Goal: Information Seeking & Learning: Check status

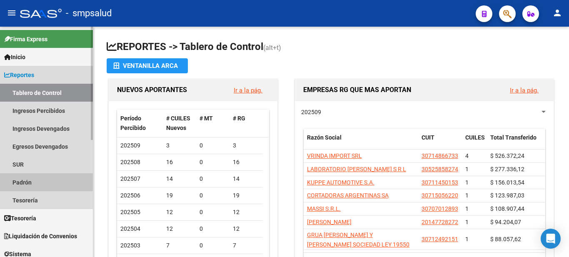
click at [19, 182] on link "Padrón" at bounding box center [46, 182] width 93 height 18
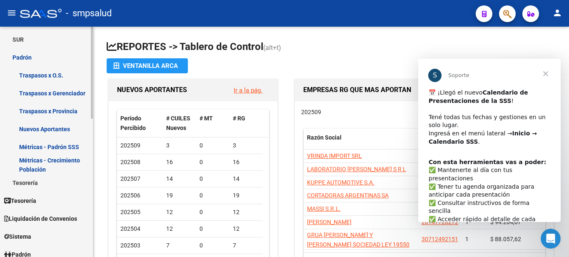
scroll to position [167, 0]
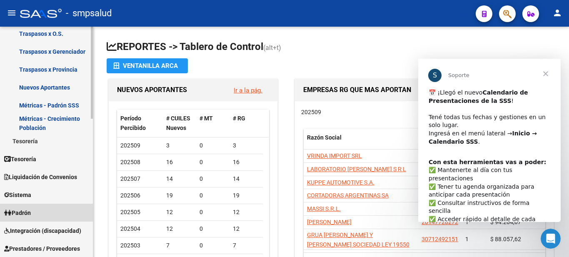
click at [21, 209] on span "Padrón" at bounding box center [17, 212] width 27 height 9
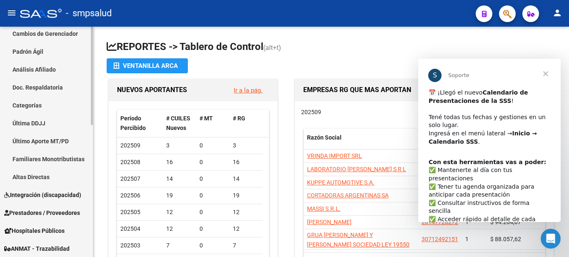
scroll to position [0, 0]
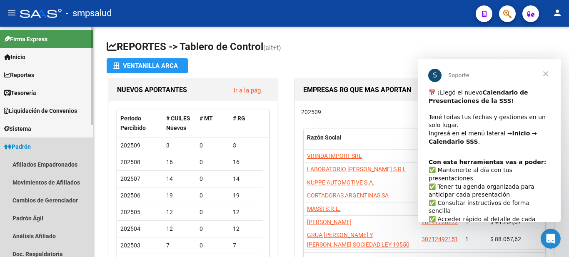
click at [24, 144] on span "Padrón" at bounding box center [17, 146] width 27 height 9
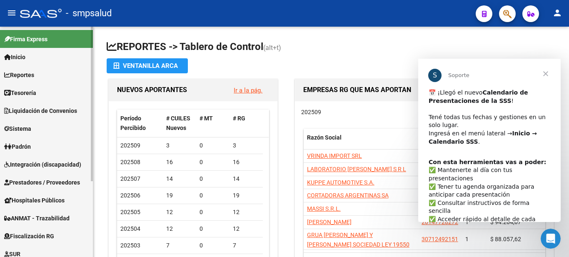
click at [27, 144] on span "Padrón" at bounding box center [17, 146] width 27 height 9
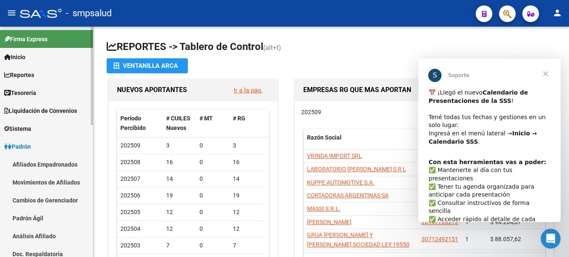
click at [21, 163] on link "Afiliados Empadronados" at bounding box center [46, 164] width 93 height 18
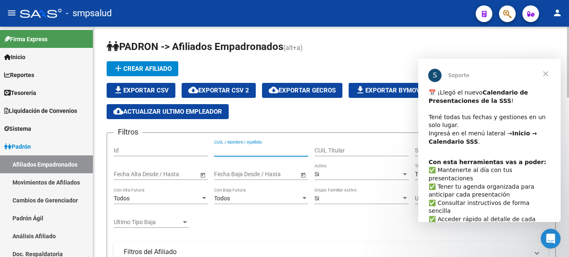
click at [230, 150] on input "CUIL / Nombre / Apellido" at bounding box center [261, 150] width 94 height 7
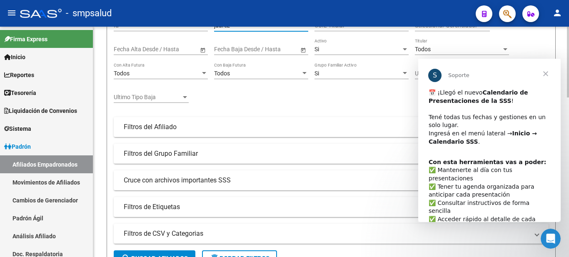
scroll to position [208, 0]
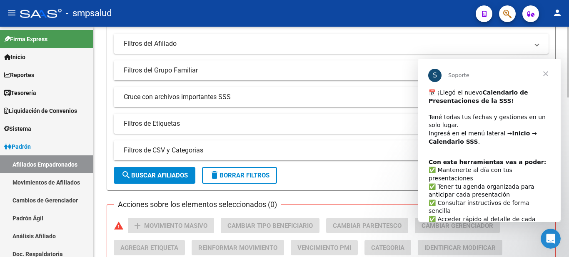
type input "juarez"
click at [177, 172] on span "search Buscar Afiliados" at bounding box center [154, 175] width 67 height 7
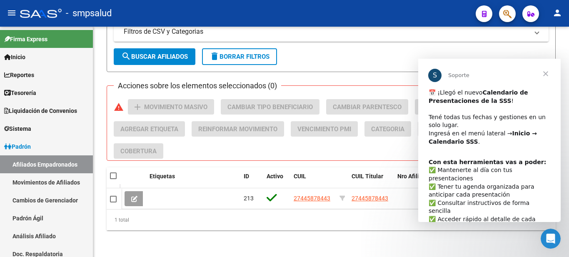
scroll to position [0, 4]
click at [545, 72] on span "Cerrar" at bounding box center [545, 74] width 30 height 30
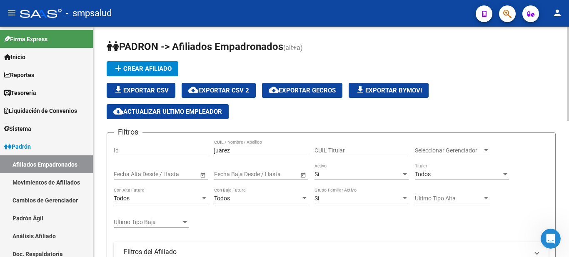
scroll to position [83, 0]
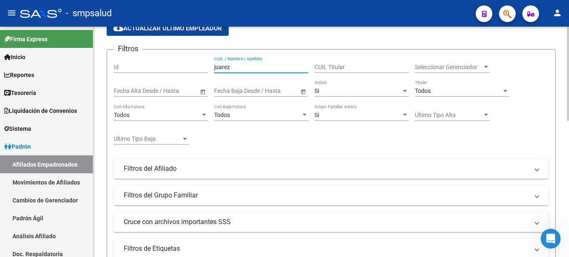
click at [239, 68] on input "juarez" at bounding box center [261, 67] width 94 height 7
click at [242, 68] on input "juarez" at bounding box center [261, 67] width 94 height 7
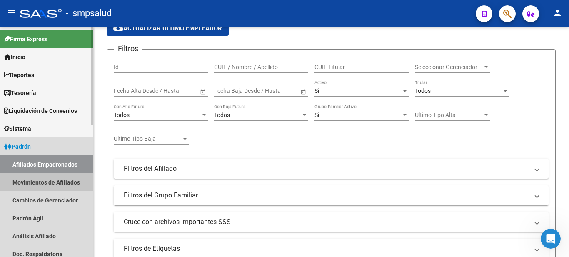
click at [47, 181] on link "Movimientos de Afiliados" at bounding box center [46, 182] width 93 height 18
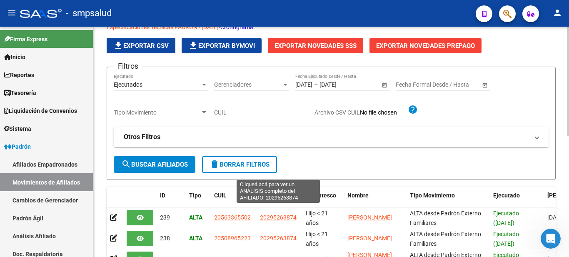
scroll to position [83, 0]
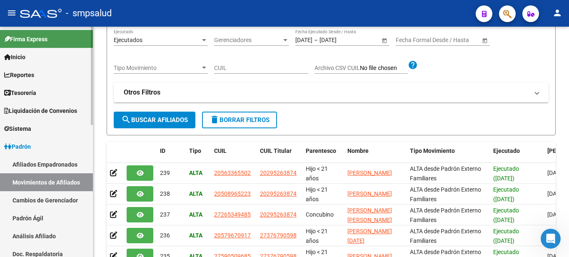
click at [37, 165] on link "Afiliados Empadronados" at bounding box center [46, 164] width 93 height 18
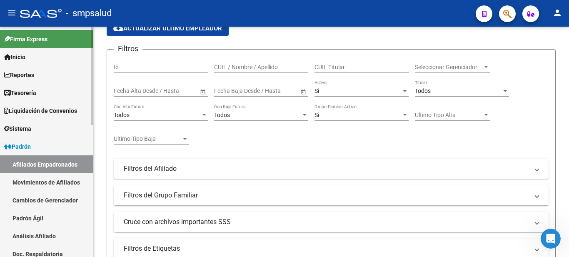
click at [29, 217] on link "Padrón Ágil" at bounding box center [46, 218] width 93 height 18
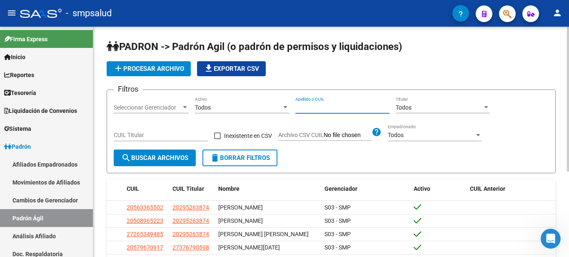
click at [335, 105] on input "Apellido o CUIL" at bounding box center [342, 107] width 94 height 7
click at [126, 137] on input "CUIL Titular" at bounding box center [161, 135] width 94 height 7
paste input "27-40808773-8"
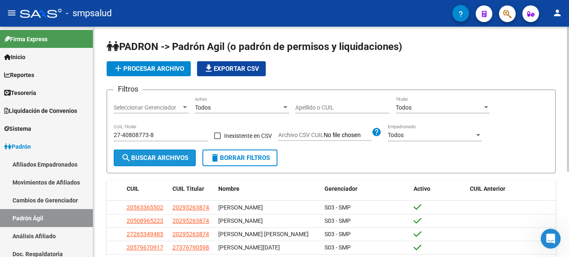
click at [144, 157] on span "search Buscar Archivos" at bounding box center [154, 157] width 67 height 7
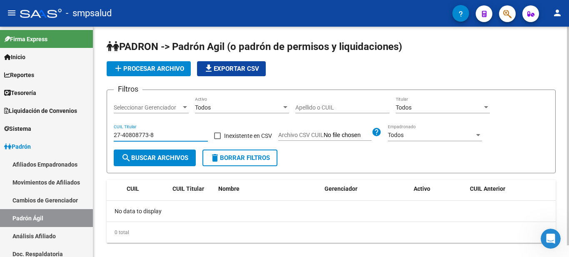
click at [142, 137] on input "27-40808773-8" at bounding box center [161, 135] width 94 height 7
click at [157, 133] on input "27-40808773-8" at bounding box center [161, 135] width 94 height 7
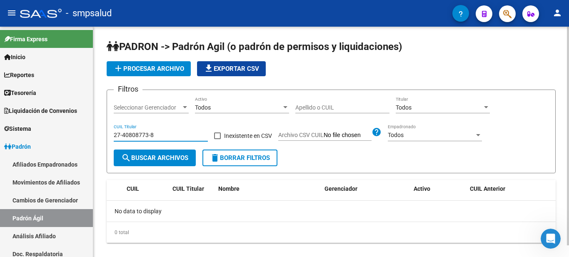
click at [157, 133] on input "27-40808773-8" at bounding box center [161, 135] width 94 height 7
paste input "0-40081809-7"
type input "20-40081809-7"
click at [167, 156] on span "search Buscar Archivos" at bounding box center [154, 157] width 67 height 7
click at [306, 105] on input "Apellido o CUIL" at bounding box center [342, 107] width 94 height 7
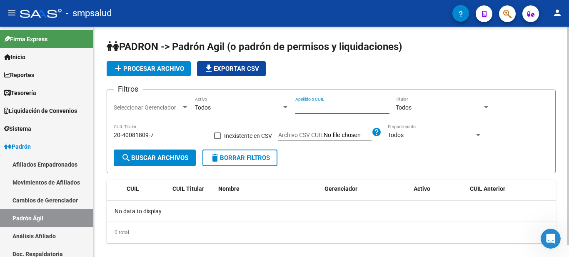
paste input "20-40081809-7"
click at [305, 109] on input "20-40081809-7" at bounding box center [342, 107] width 94 height 7
click at [329, 108] on input "2040081809-7" at bounding box center [342, 107] width 94 height 7
type input "20400818097"
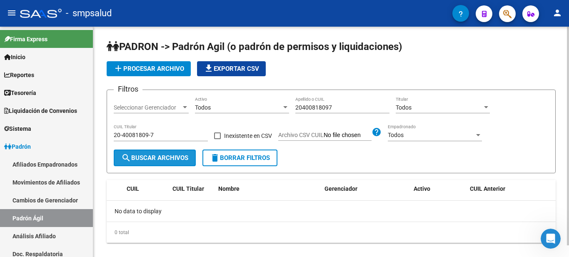
click at [160, 157] on span "search Buscar Archivos" at bounding box center [154, 157] width 67 height 7
drag, startPoint x: 324, startPoint y: 102, endPoint x: 324, endPoint y: 108, distance: 6.7
click at [324, 103] on div "20400818097 Apellido o CUIL" at bounding box center [342, 105] width 94 height 17
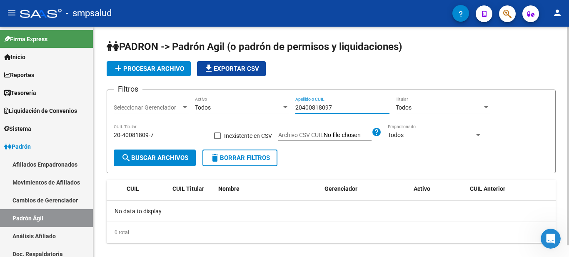
click at [324, 108] on input "20400818097" at bounding box center [342, 107] width 94 height 7
click at [151, 139] on div "20-40081809-7 CUIL Titular" at bounding box center [161, 132] width 94 height 17
click at [153, 134] on input "20-40081809-7" at bounding box center [161, 135] width 94 height 7
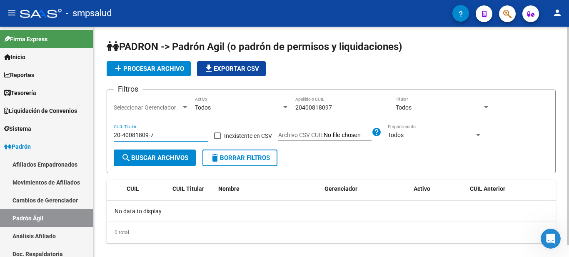
click at [153, 134] on input "20-40081809-7" at bounding box center [161, 135] width 94 height 7
click at [331, 107] on input "20400818097" at bounding box center [342, 107] width 94 height 7
drag, startPoint x: 148, startPoint y: 168, endPoint x: 155, endPoint y: 161, distance: 10.3
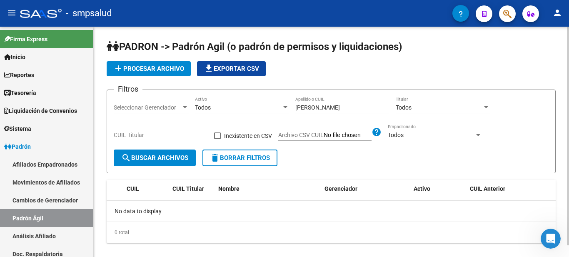
click at [155, 161] on form "Filtros Seleccionar Gerenciador Seleccionar Gerenciador Todos Activo [PERSON_NA…" at bounding box center [331, 132] width 449 height 84
click at [155, 161] on span "search Buscar Archivos" at bounding box center [154, 157] width 67 height 7
click at [326, 108] on input "[PERSON_NAME]" at bounding box center [342, 107] width 94 height 7
drag, startPoint x: 326, startPoint y: 108, endPoint x: 319, endPoint y: 106, distance: 7.8
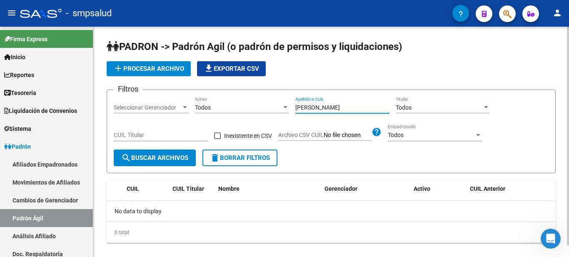
click at [326, 107] on input "[PERSON_NAME]" at bounding box center [342, 107] width 94 height 7
click at [159, 154] on span "search Buscar Archivos" at bounding box center [154, 157] width 67 height 7
click at [324, 105] on input "[PERSON_NAME]" at bounding box center [342, 107] width 94 height 7
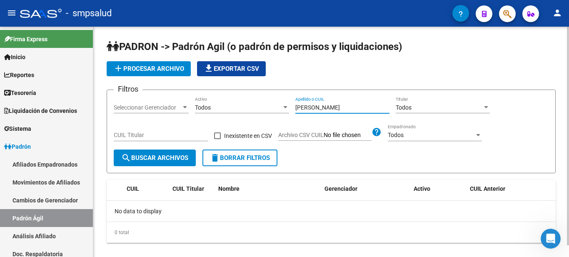
type input "[PERSON_NAME]"
click at [172, 160] on span "search Buscar Archivos" at bounding box center [154, 157] width 67 height 7
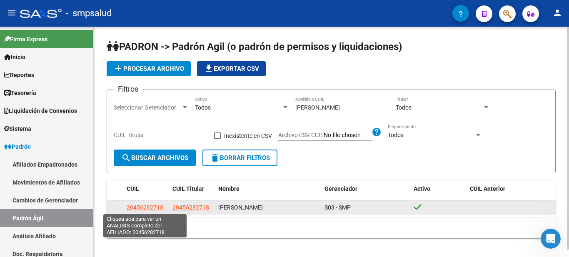
click at [149, 204] on span "20456282718" at bounding box center [145, 207] width 37 height 7
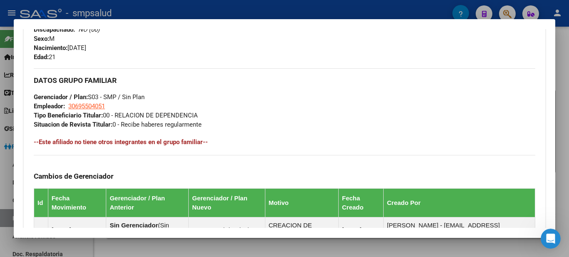
scroll to position [136, 0]
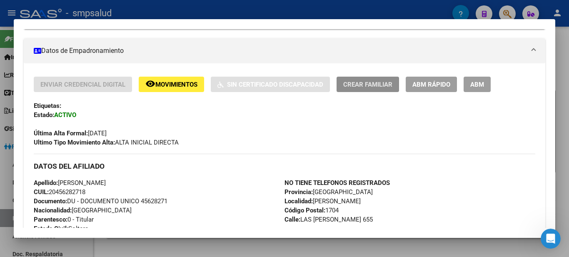
drag, startPoint x: 359, startPoint y: 88, endPoint x: 356, endPoint y: 83, distance: 6.0
click at [356, 83] on span "Crear Familiar" at bounding box center [367, 84] width 49 height 7
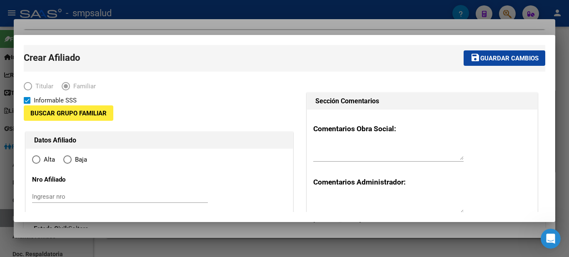
type input "30-69550405-1"
type input "[PERSON_NAME]"
type input "1704"
type input "LAS HERAS"
type input "655"
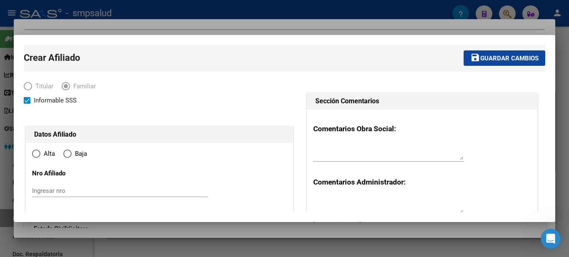
radio input "true"
type input "30-69550405-1"
click at [397, 8] on div at bounding box center [284, 128] width 569 height 257
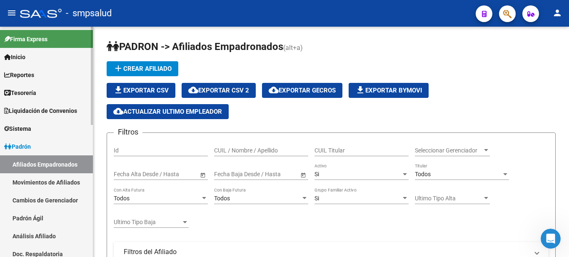
click at [14, 217] on link "Padrón Ágil" at bounding box center [46, 218] width 93 height 18
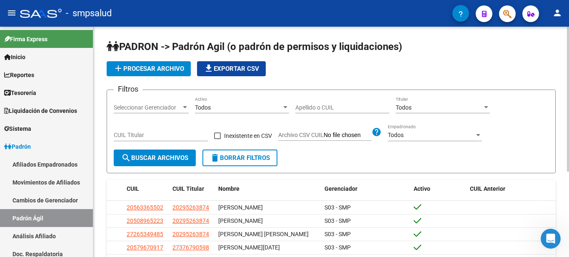
click at [319, 102] on div "Apellido o CUIL" at bounding box center [342, 105] width 94 height 17
click at [186, 154] on span "search Buscar Archivos" at bounding box center [154, 157] width 67 height 7
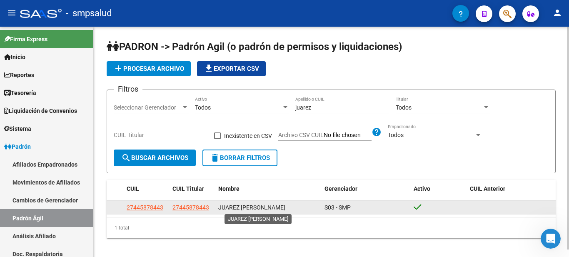
click at [285, 207] on span "JUAREZ [PERSON_NAME]" at bounding box center [251, 207] width 67 height 7
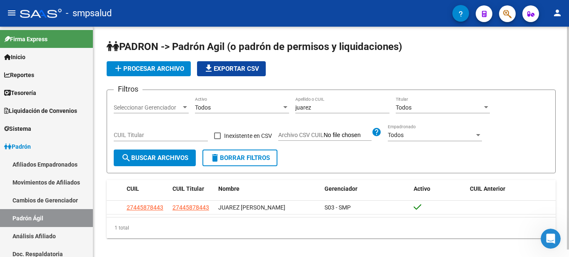
scroll to position [8, 0]
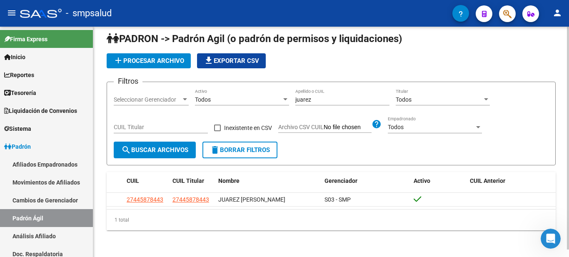
click at [210, 98] on span "Todos" at bounding box center [203, 99] width 16 height 7
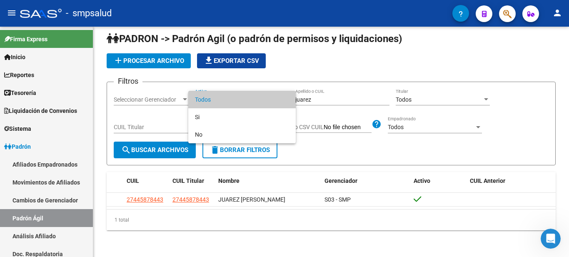
click at [329, 100] on div at bounding box center [284, 128] width 569 height 257
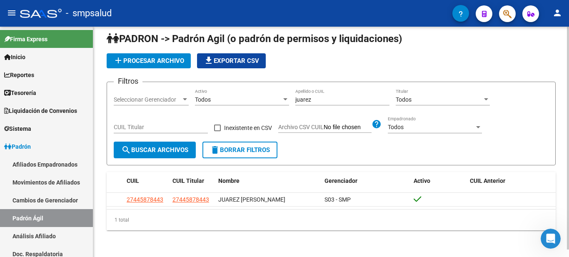
click at [316, 97] on input "juarez" at bounding box center [342, 99] width 94 height 7
click at [313, 99] on input "rigereo" at bounding box center [342, 99] width 94 height 7
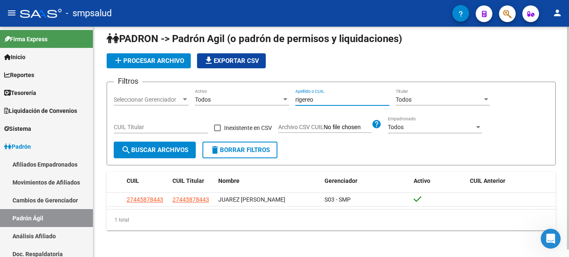
click at [313, 99] on input "rigereo" at bounding box center [342, 99] width 94 height 7
click at [163, 143] on button "search Buscar Archivos" at bounding box center [155, 150] width 82 height 17
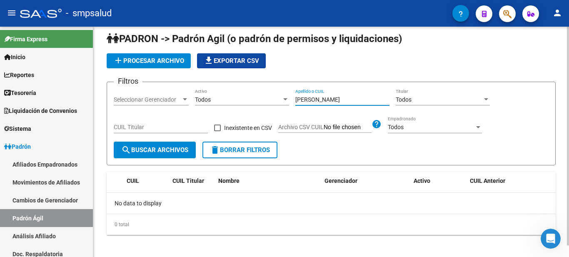
click at [314, 97] on input "[PERSON_NAME]" at bounding box center [342, 99] width 94 height 7
type input "[PERSON_NAME]"
click at [175, 151] on span "search Buscar Archivos" at bounding box center [154, 149] width 67 height 7
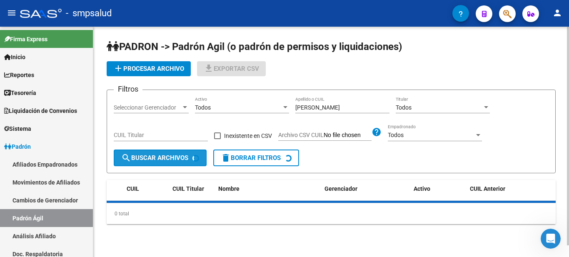
scroll to position [0, 0]
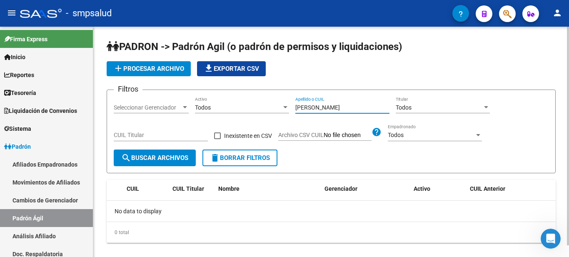
click at [302, 107] on input "[PERSON_NAME]" at bounding box center [342, 107] width 94 height 7
click at [257, 159] on span "delete Borrar Filtros" at bounding box center [240, 157] width 60 height 7
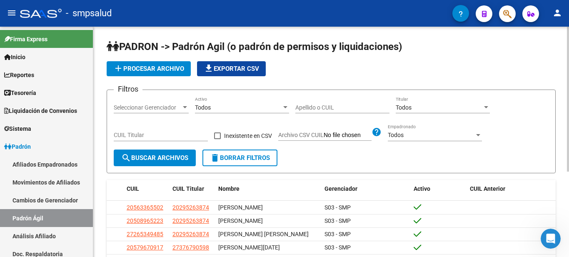
click at [328, 107] on input "Apellido o CUIL" at bounding box center [342, 107] width 94 height 7
click at [182, 155] on span "search Buscar Archivos" at bounding box center [154, 157] width 67 height 7
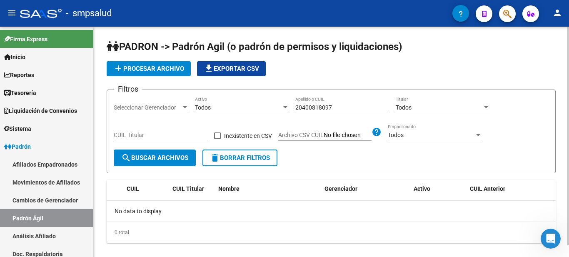
scroll to position [12, 0]
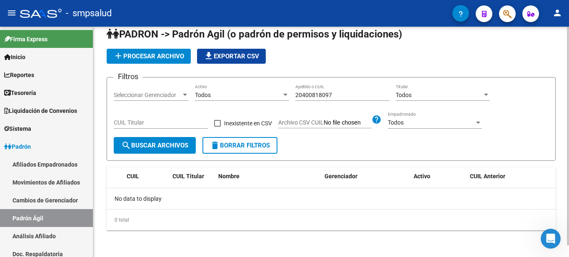
click at [338, 93] on input "20400818097" at bounding box center [342, 95] width 94 height 7
click at [134, 117] on div "CUIL Titular" at bounding box center [161, 120] width 94 height 17
click at [301, 96] on input "20400818097" at bounding box center [342, 95] width 94 height 7
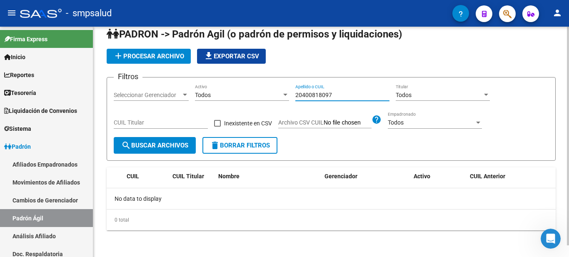
click at [301, 96] on input "20400818097" at bounding box center [342, 95] width 94 height 7
type input "[PERSON_NAME]"
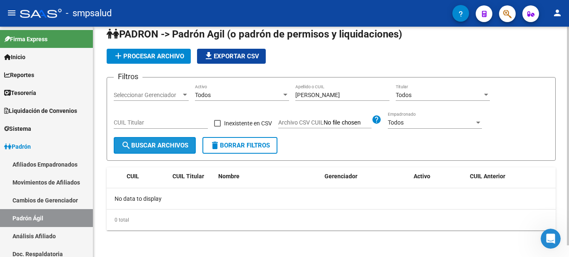
click at [179, 144] on span "search Buscar Archivos" at bounding box center [154, 145] width 67 height 7
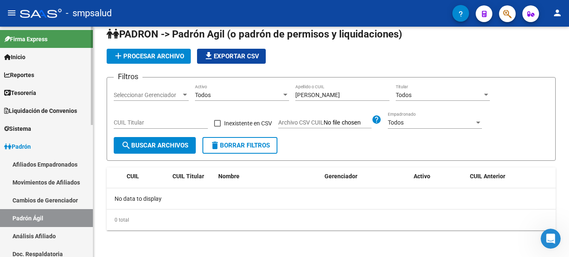
scroll to position [42, 0]
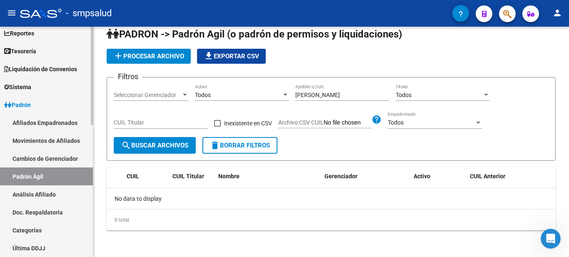
click at [45, 192] on link "Análisis Afiliado" at bounding box center [46, 194] width 93 height 18
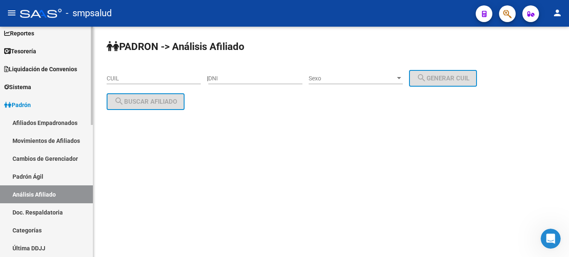
click at [19, 177] on link "Padrón Ágil" at bounding box center [46, 176] width 93 height 18
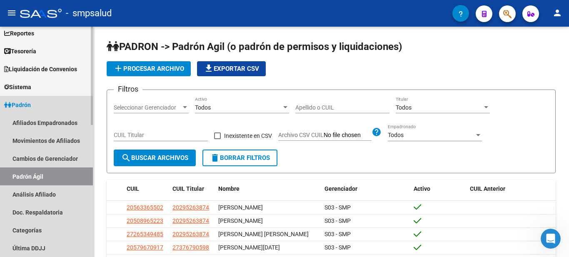
click at [49, 182] on link "Padrón Ágil" at bounding box center [46, 176] width 93 height 18
click at [44, 121] on link "Afiliados Empadronados" at bounding box center [46, 123] width 93 height 18
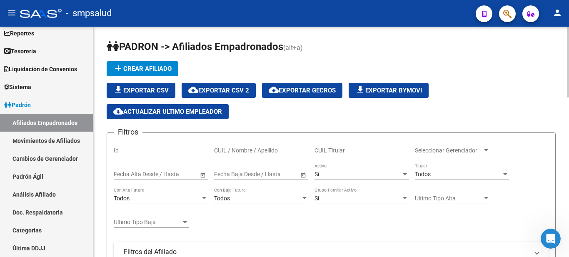
drag, startPoint x: 157, startPoint y: 199, endPoint x: 244, endPoint y: 198, distance: 87.4
click at [160, 199] on div "Todos" at bounding box center [157, 198] width 87 height 7
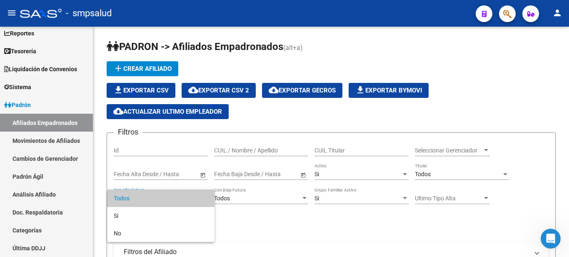
click at [373, 148] on div at bounding box center [284, 128] width 569 height 257
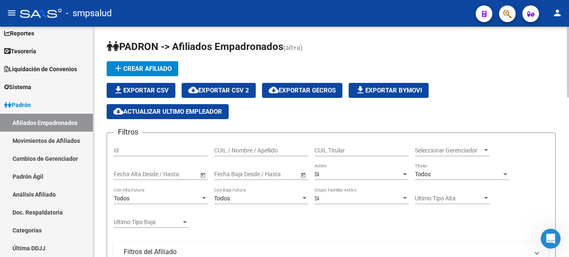
click at [344, 148] on input "CUIL Titular" at bounding box center [361, 150] width 94 height 7
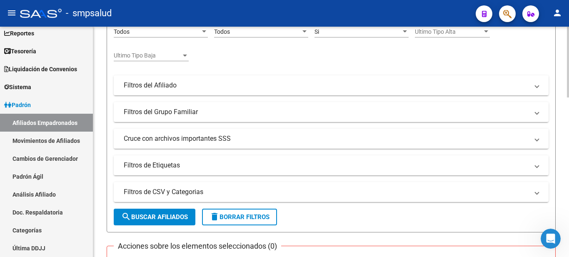
type input "20400818097"
click at [146, 219] on span "search Buscar Afiliados" at bounding box center [154, 216] width 67 height 7
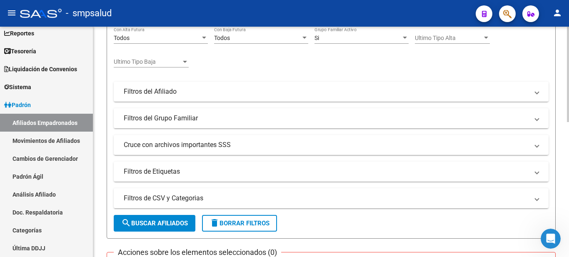
scroll to position [0, 0]
